Goal: Task Accomplishment & Management: Complete application form

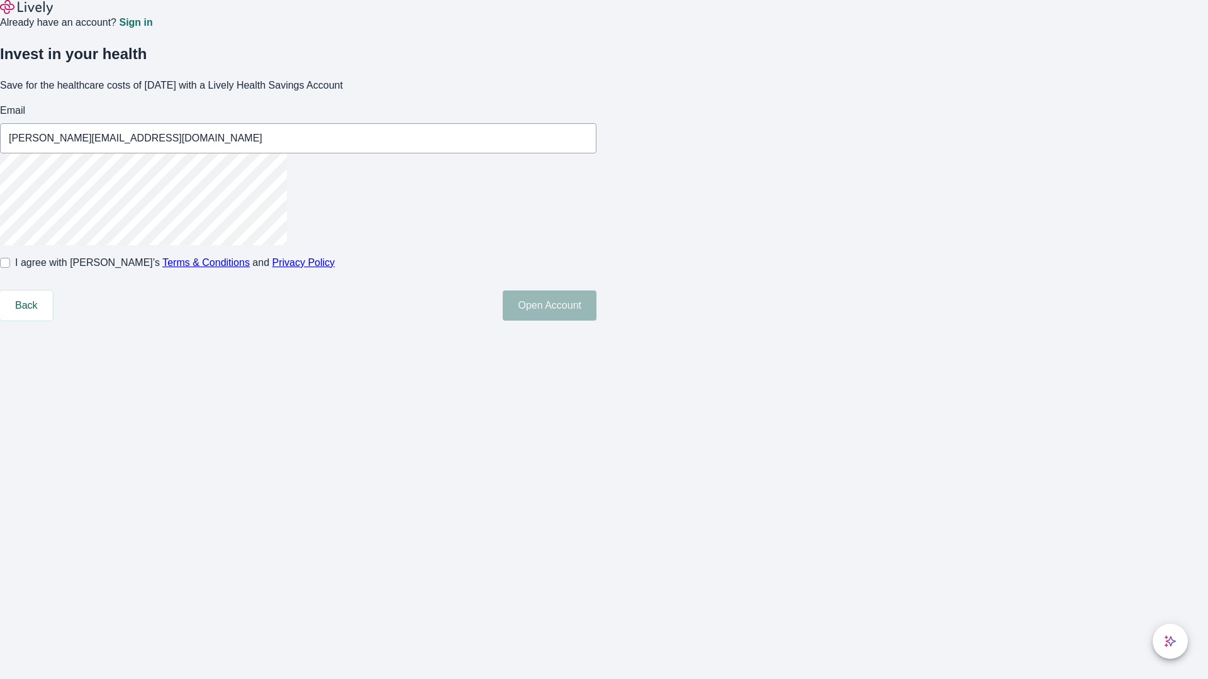
click at [10, 268] on input "I agree with Lively’s Terms & Conditions and Privacy Policy" at bounding box center [5, 263] width 10 height 10
checkbox input "true"
click at [596, 321] on button "Open Account" at bounding box center [550, 306] width 94 height 30
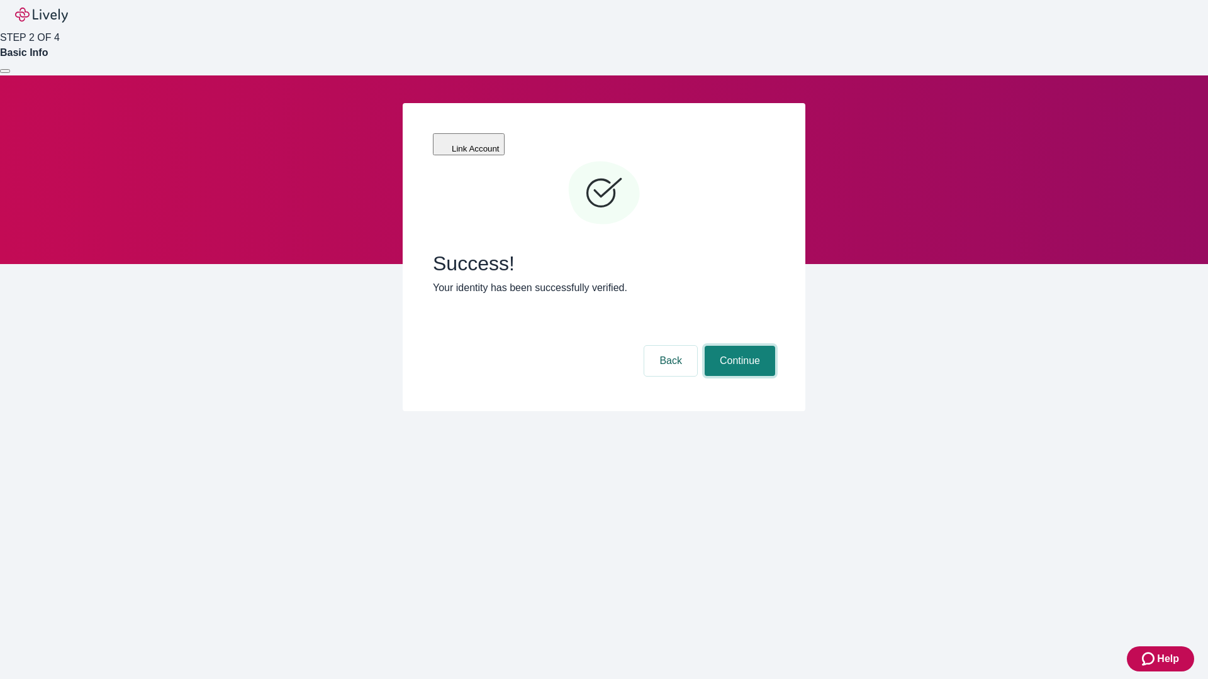
click at [738, 346] on button "Continue" at bounding box center [739, 361] width 70 height 30
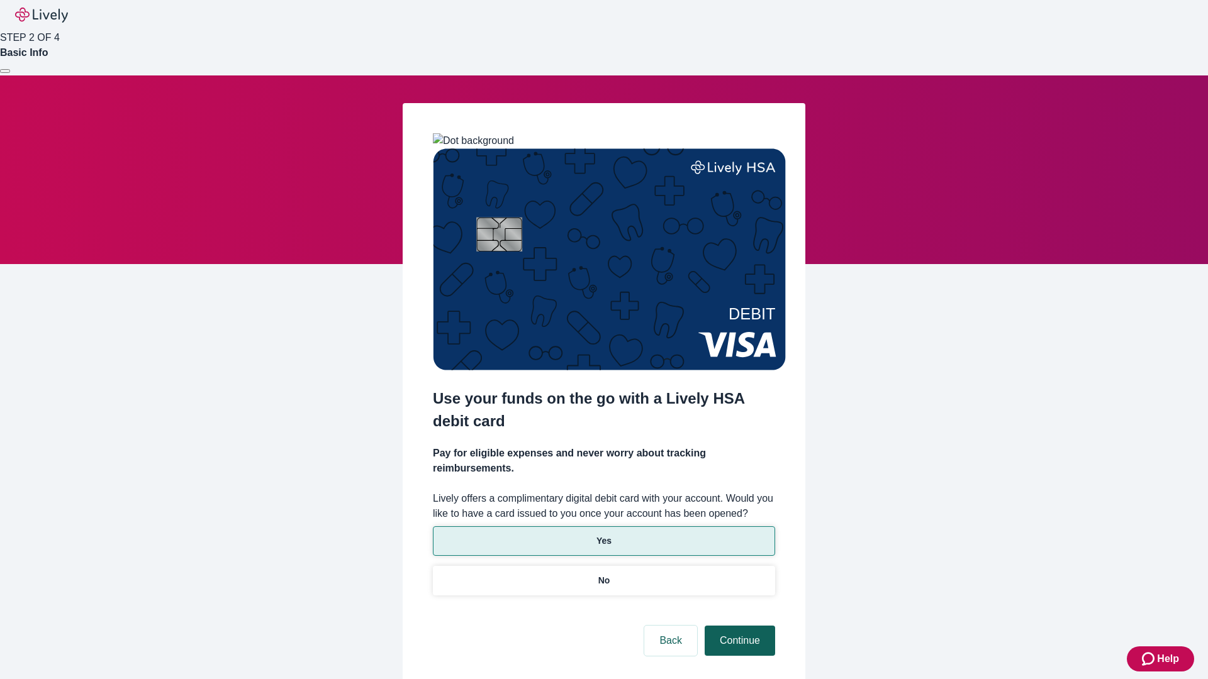
click at [603, 535] on p "Yes" at bounding box center [603, 541] width 15 height 13
click at [738, 626] on button "Continue" at bounding box center [739, 641] width 70 height 30
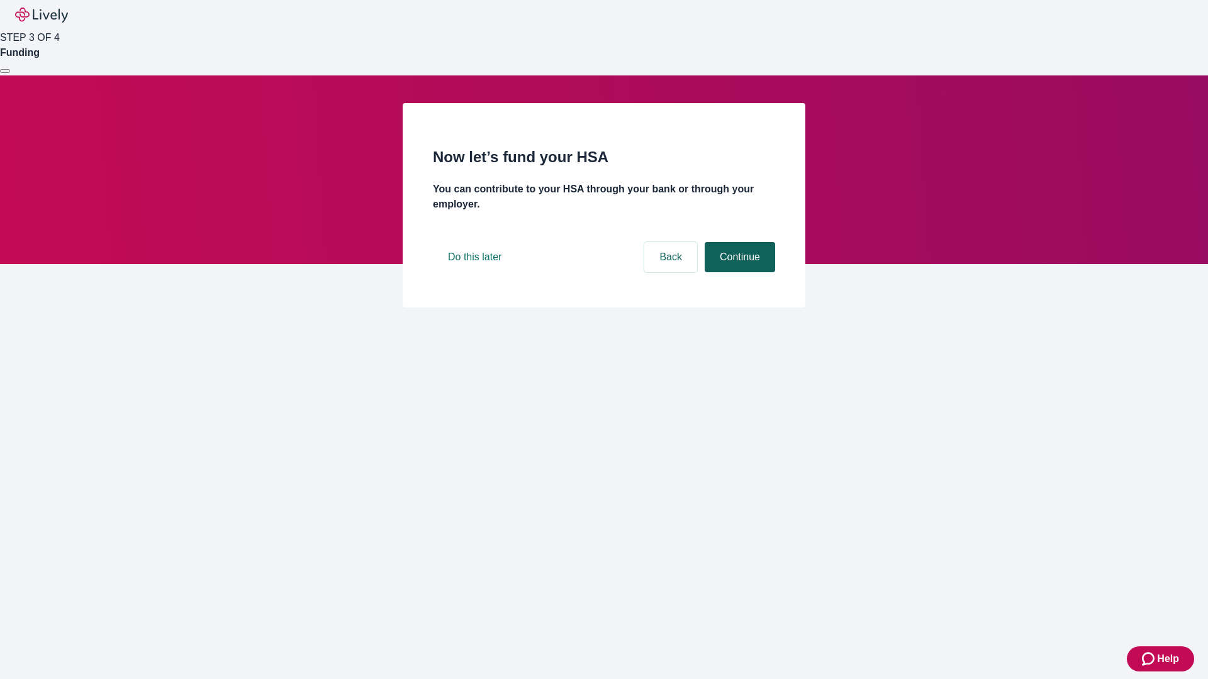
click at [738, 272] on button "Continue" at bounding box center [739, 257] width 70 height 30
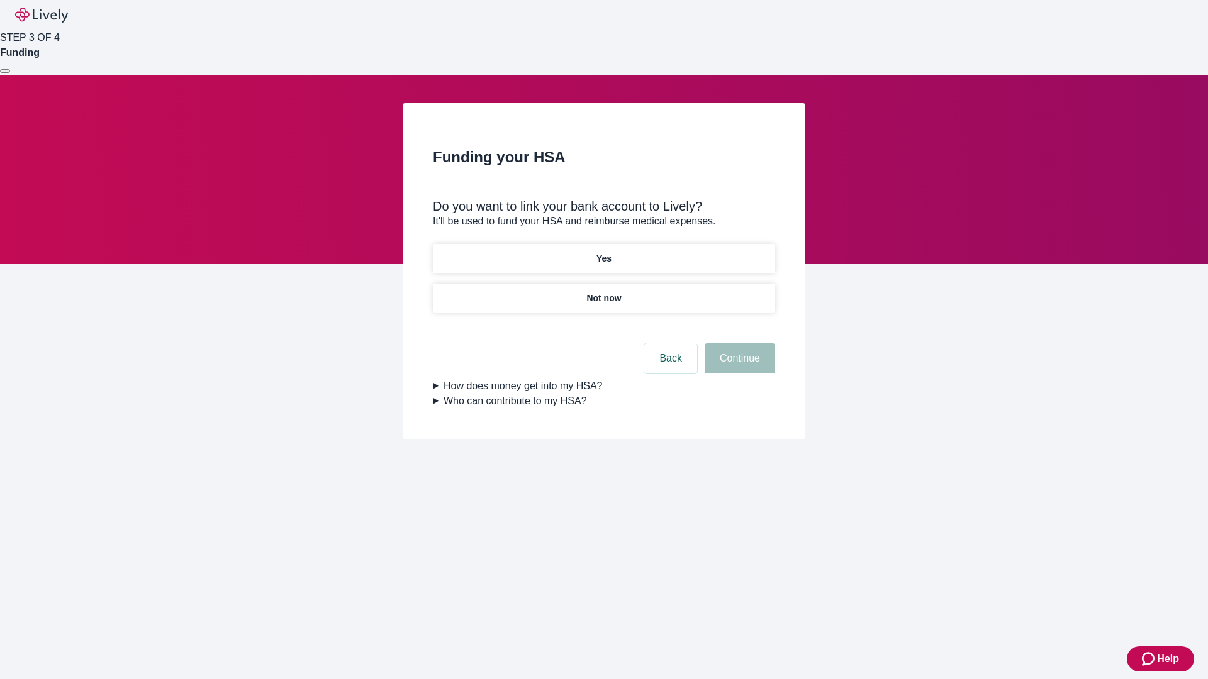
click at [603, 292] on p "Not now" at bounding box center [603, 298] width 35 height 13
click at [738, 366] on button "Continue" at bounding box center [739, 358] width 70 height 30
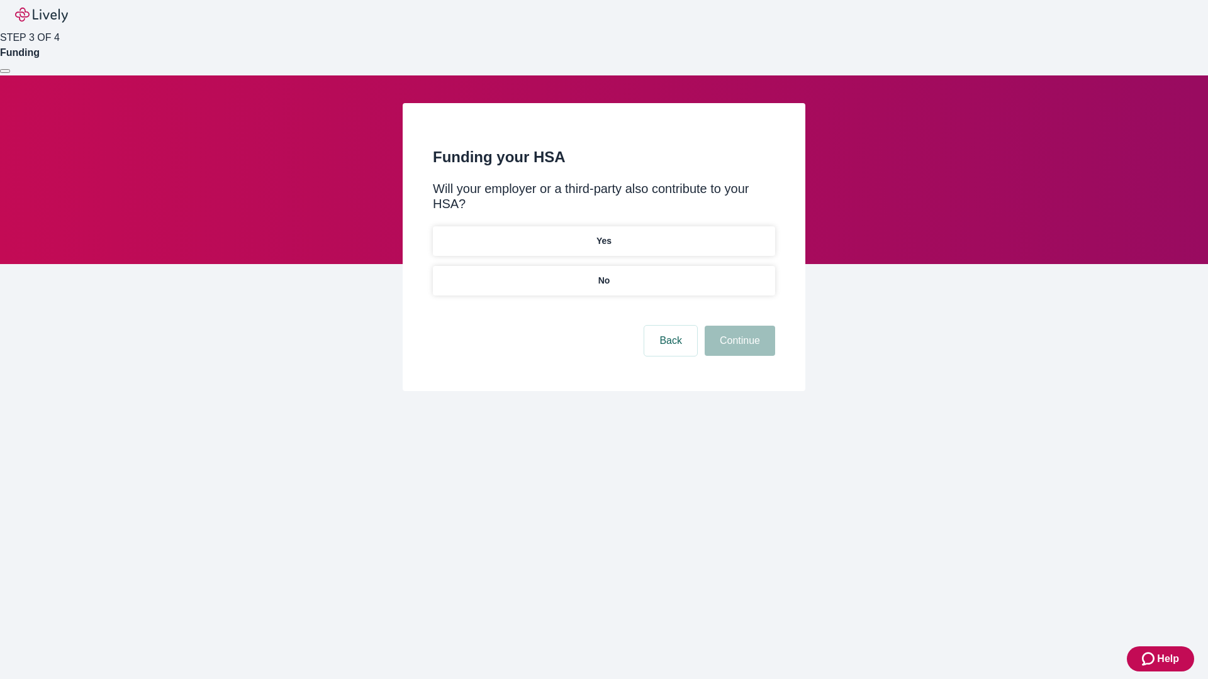
click at [603, 274] on p "No" at bounding box center [604, 280] width 12 height 13
click at [738, 326] on button "Continue" at bounding box center [739, 341] width 70 height 30
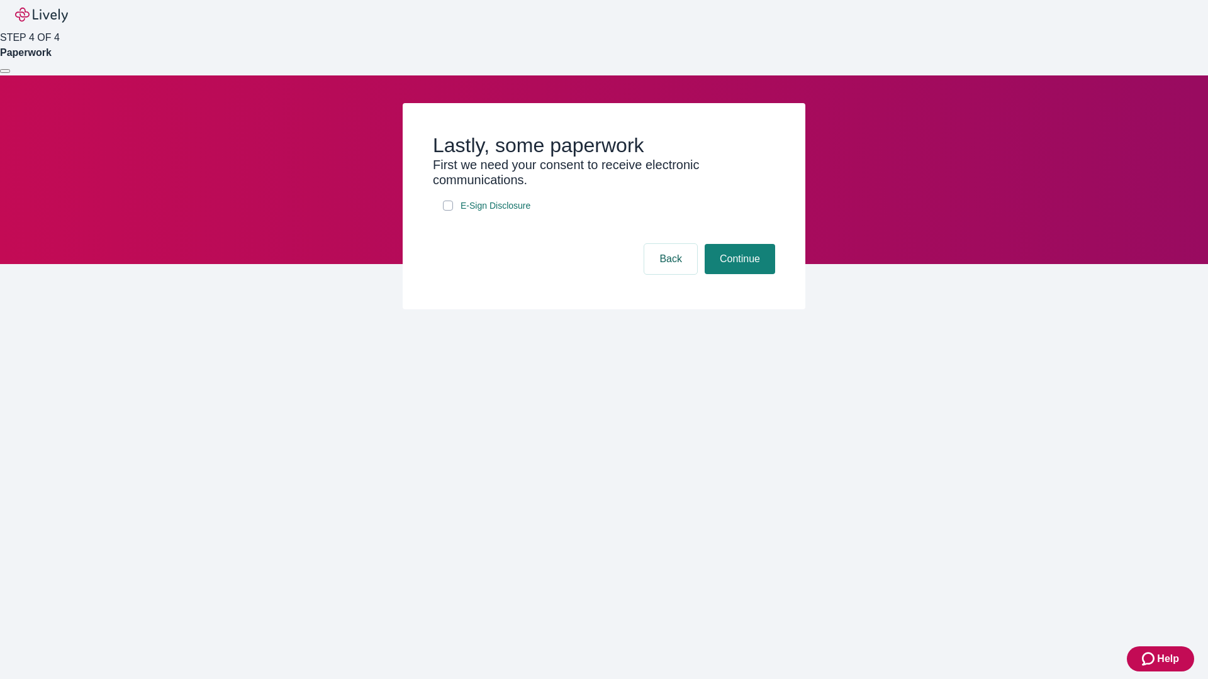
click at [448, 211] on input "E-Sign Disclosure" at bounding box center [448, 206] width 10 height 10
checkbox input "true"
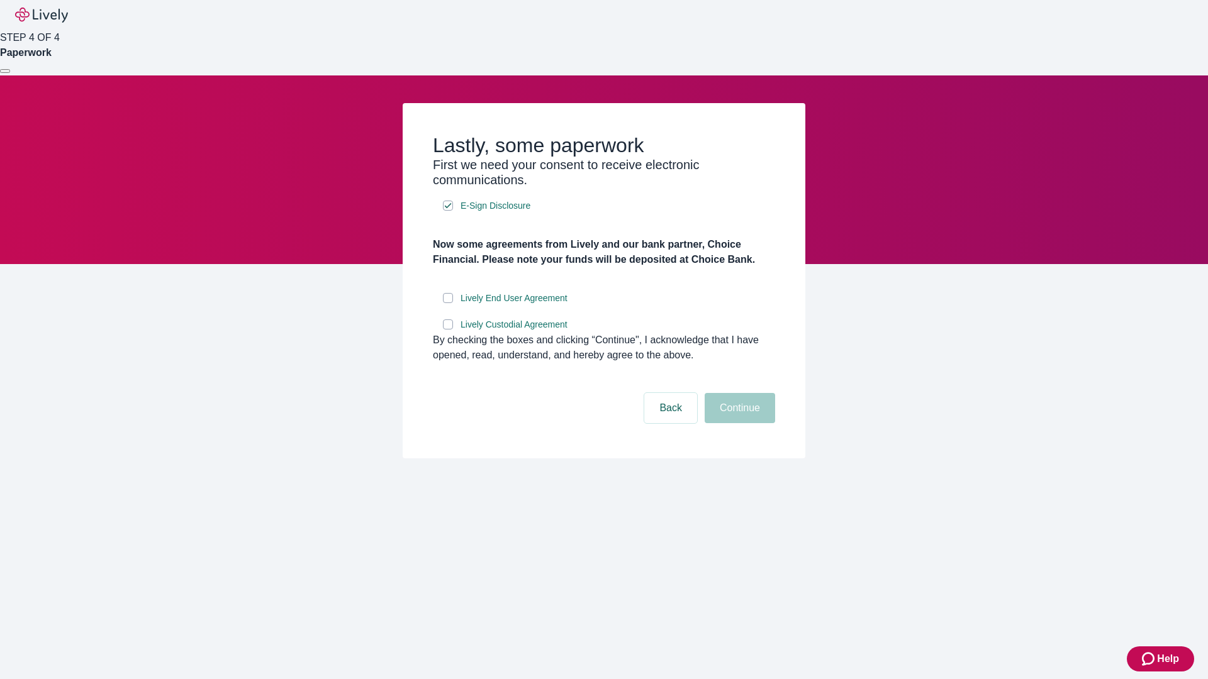
click at [448, 303] on input "Lively End User Agreement" at bounding box center [448, 298] width 10 height 10
checkbox input "true"
click at [448, 330] on input "Lively Custodial Agreement" at bounding box center [448, 325] width 10 height 10
checkbox input "true"
click at [738, 423] on button "Continue" at bounding box center [739, 408] width 70 height 30
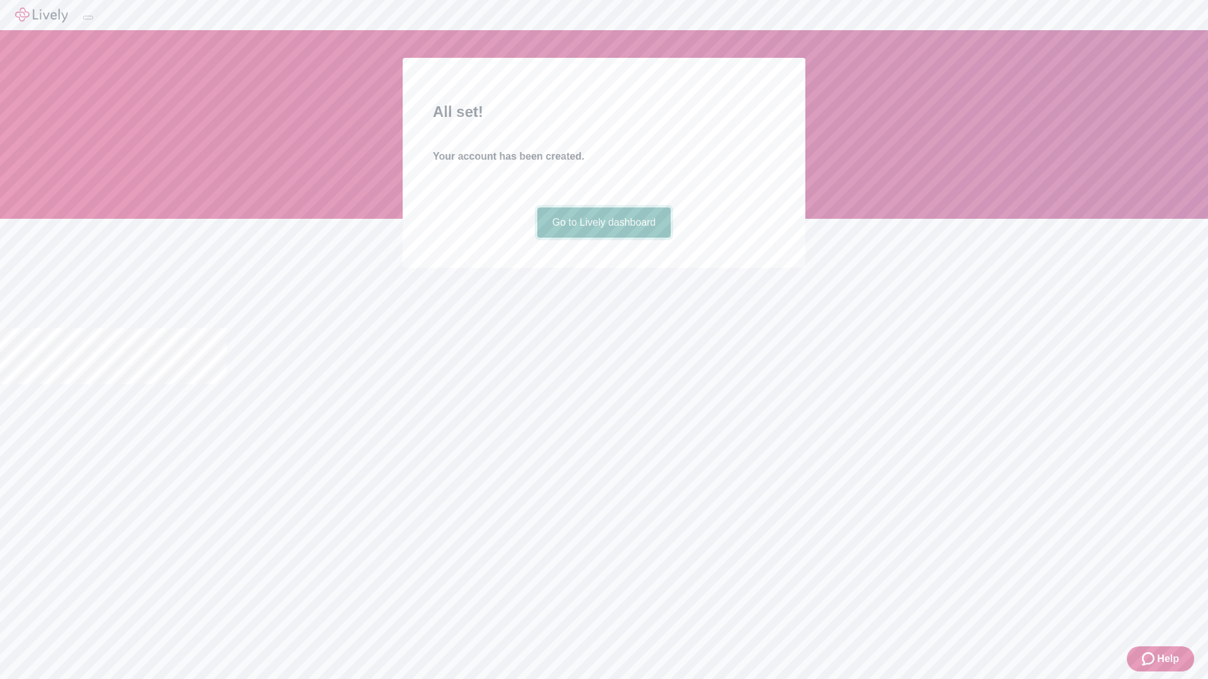
click at [603, 238] on link "Go to Lively dashboard" at bounding box center [604, 223] width 134 height 30
